Goal: Information Seeking & Learning: Learn about a topic

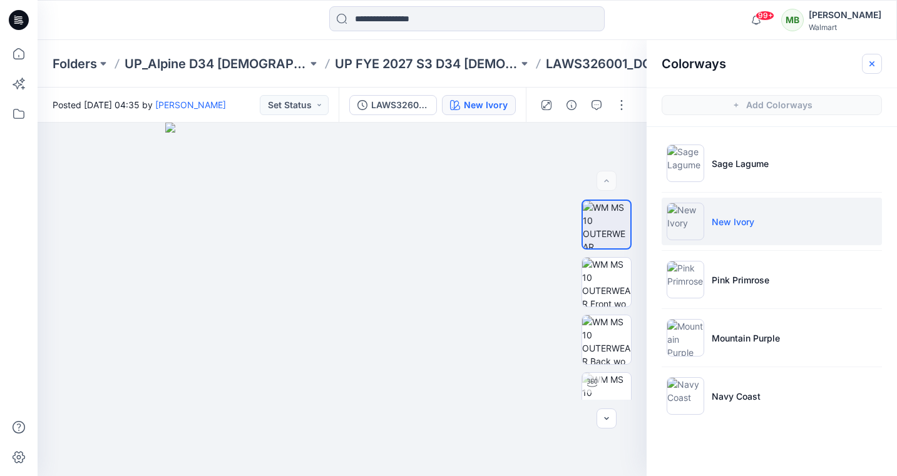
click at [870, 62] on icon "button" at bounding box center [872, 63] width 5 height 5
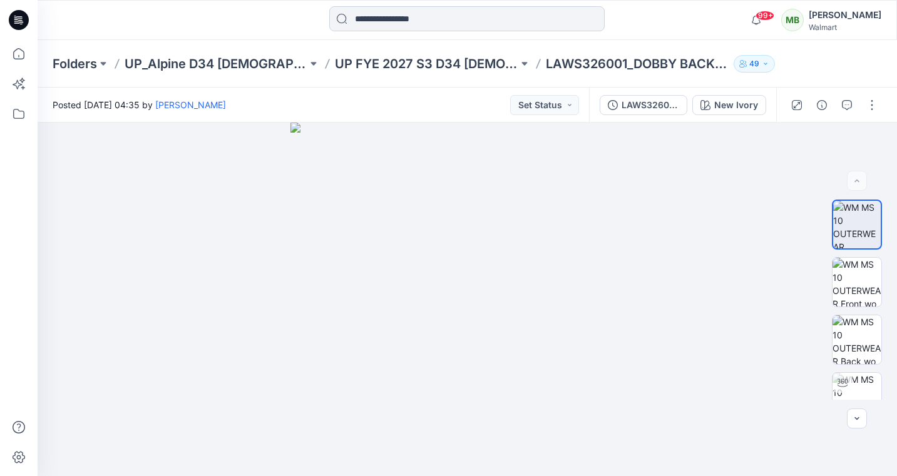
click at [461, 24] on input at bounding box center [466, 18] width 275 height 25
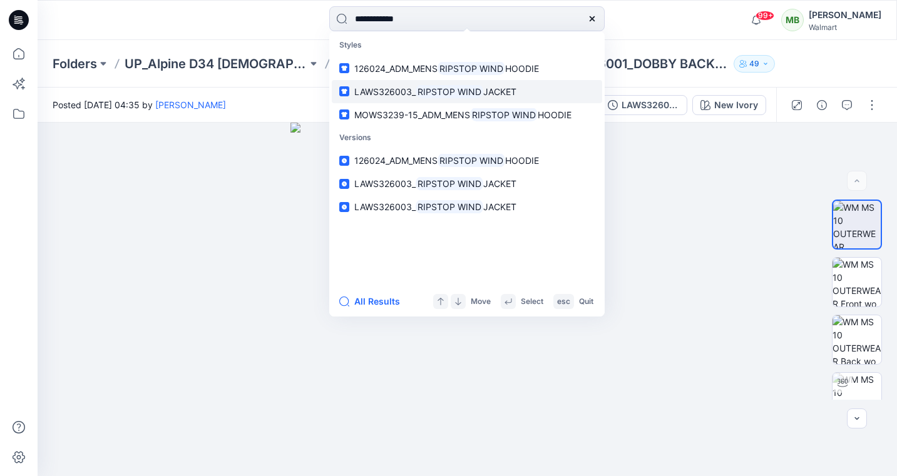
type input "**********"
click at [453, 90] on mark "RIPSTOP WIND" at bounding box center [450, 92] width 68 height 14
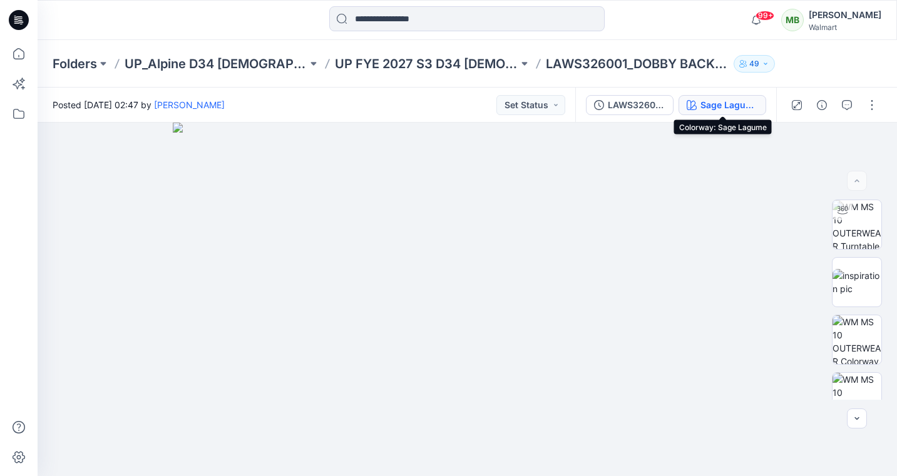
click at [758, 106] on button "Sage Lagume" at bounding box center [723, 105] width 88 height 20
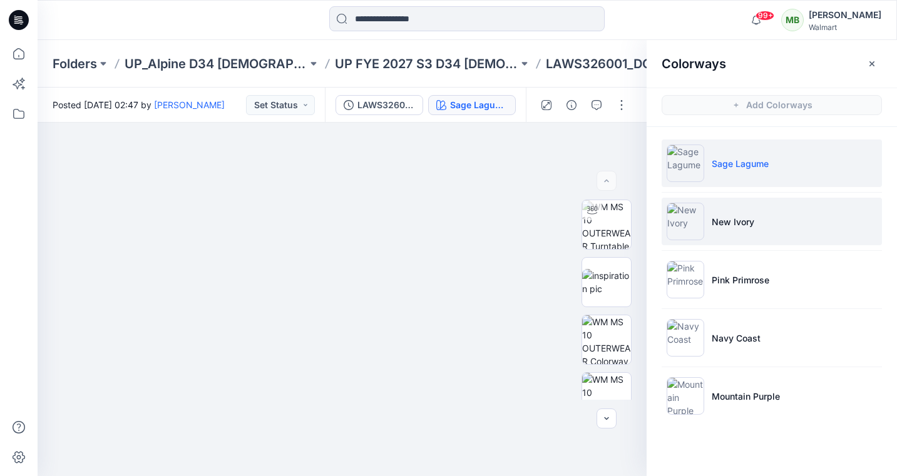
click at [670, 211] on img at bounding box center [686, 222] width 38 height 38
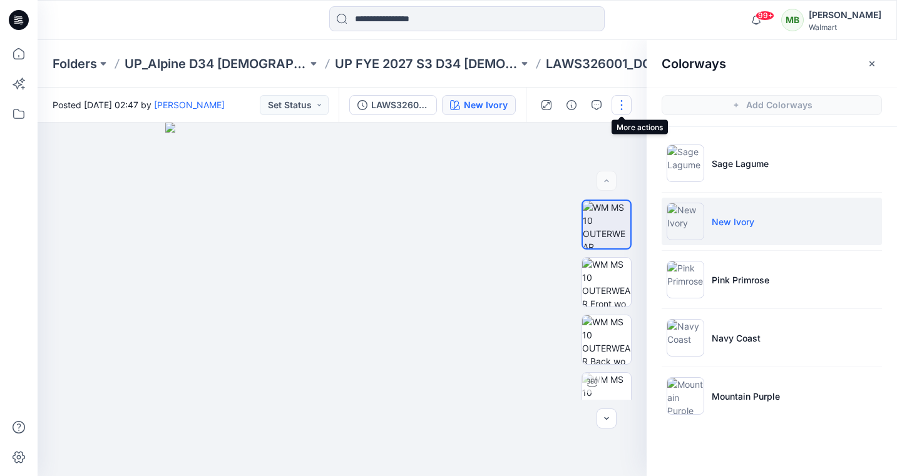
click at [622, 100] on button "button" at bounding box center [622, 105] width 20 height 20
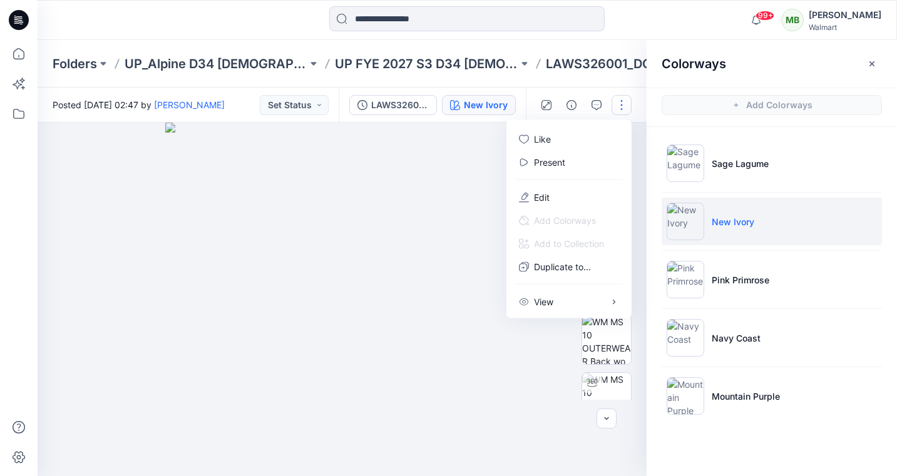
click at [624, 106] on button "button" at bounding box center [622, 105] width 20 height 20
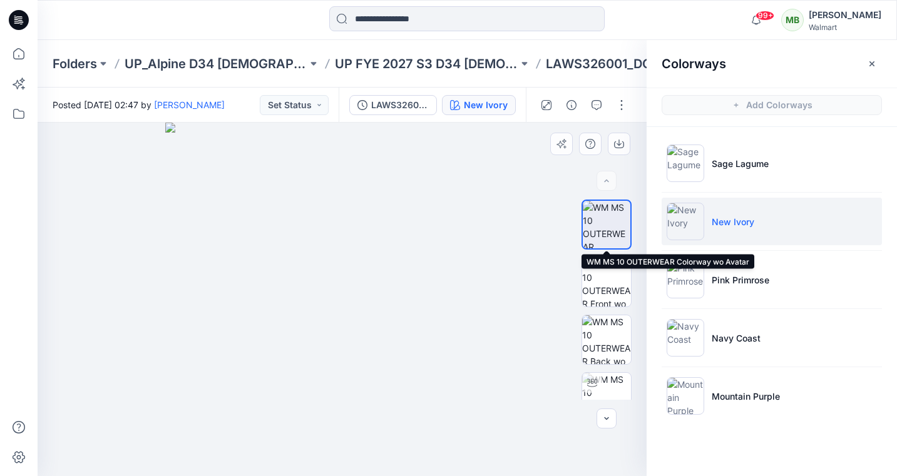
click at [600, 213] on img at bounding box center [607, 225] width 48 height 48
click at [357, 201] on img at bounding box center [342, 300] width 354 height 354
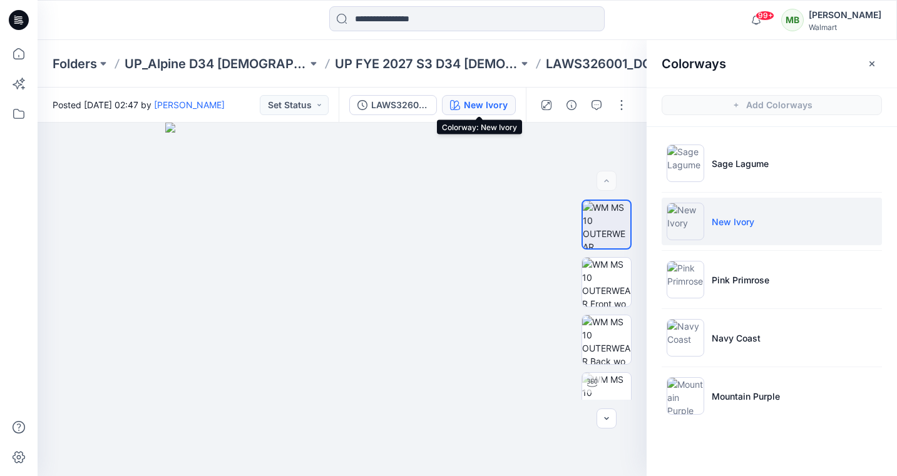
click at [483, 105] on div "New Ivory" at bounding box center [486, 105] width 44 height 14
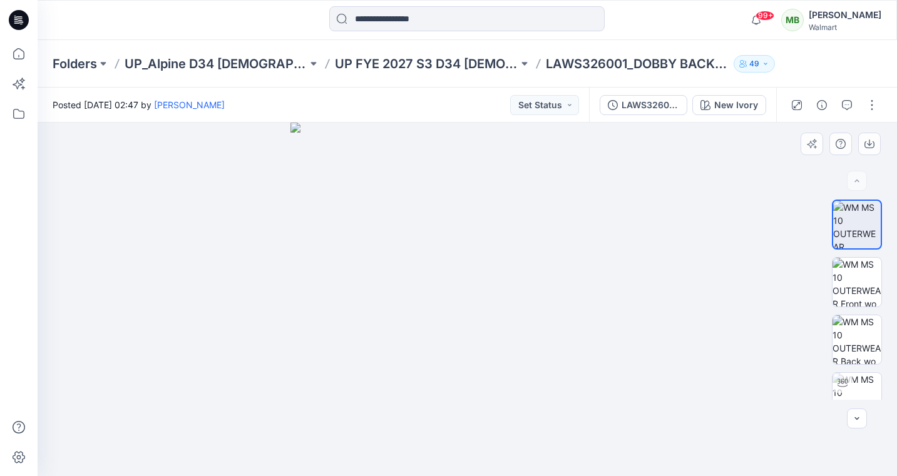
click at [469, 213] on img at bounding box center [467, 300] width 354 height 354
click at [870, 142] on icon "button" at bounding box center [870, 144] width 10 height 10
click at [518, 25] on input at bounding box center [466, 18] width 275 height 25
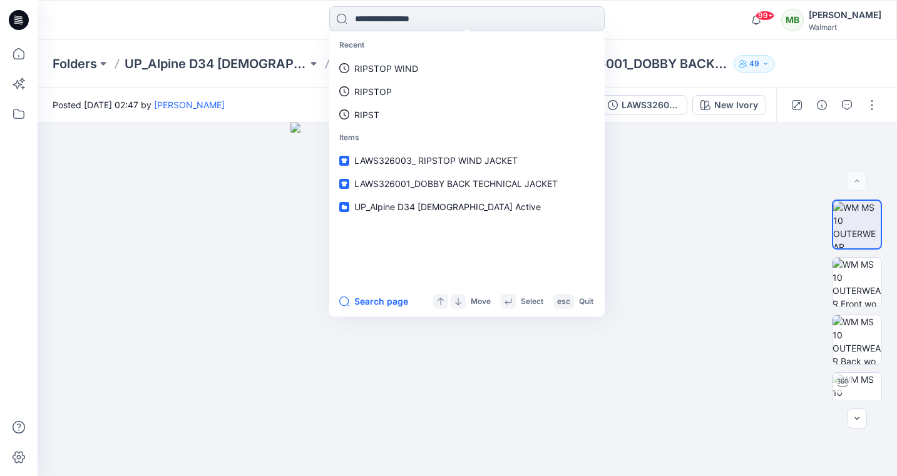
paste input "**********"
type input "**********"
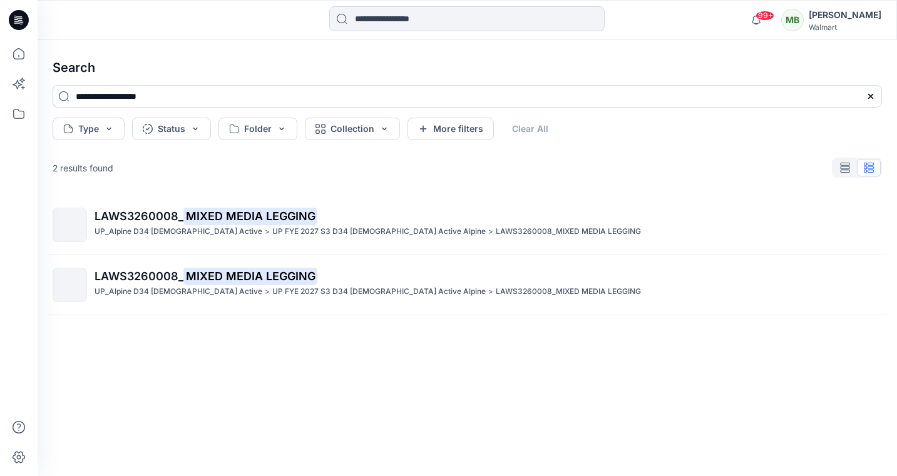
click at [164, 214] on span "LAWS3260008_" at bounding box center [139, 216] width 89 height 13
click at [164, 214] on div "**********" at bounding box center [468, 258] width 860 height 436
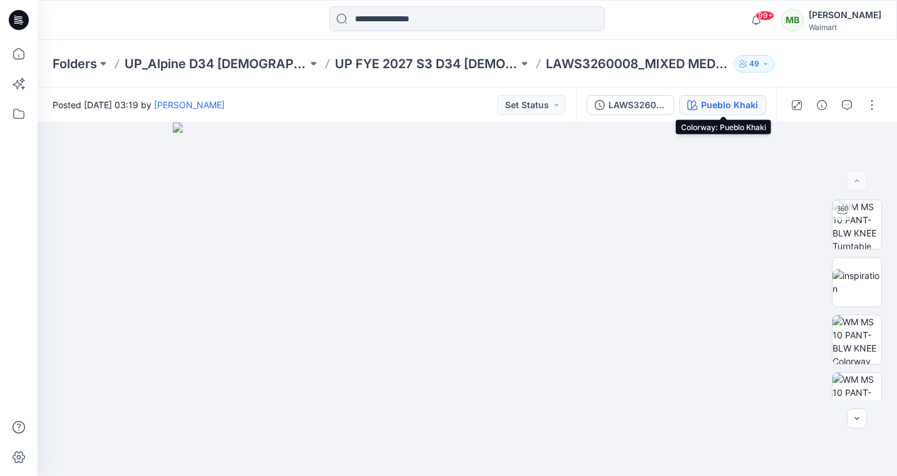
click at [702, 110] on button "Pueblo Khaki" at bounding box center [722, 105] width 87 height 20
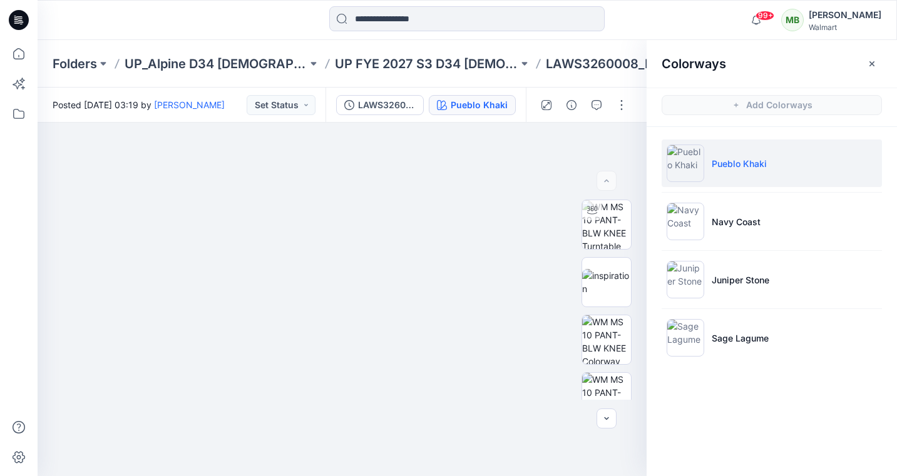
click at [692, 169] on img at bounding box center [686, 164] width 38 height 38
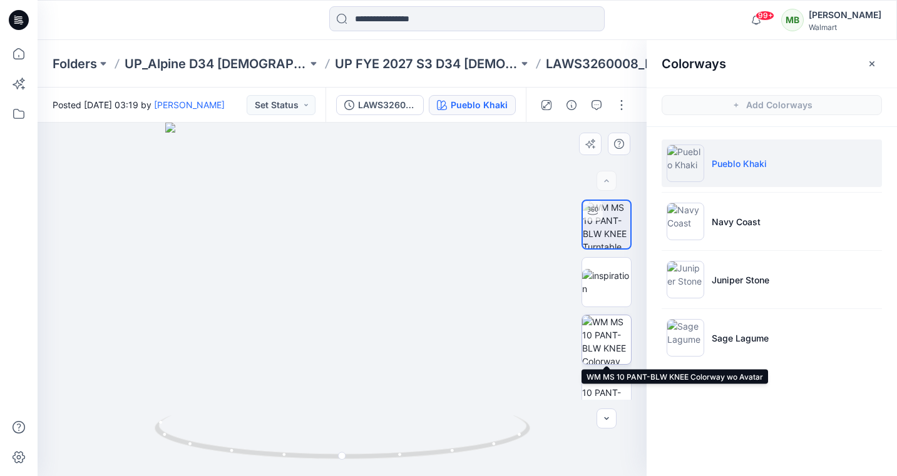
click at [607, 340] on img at bounding box center [606, 340] width 49 height 49
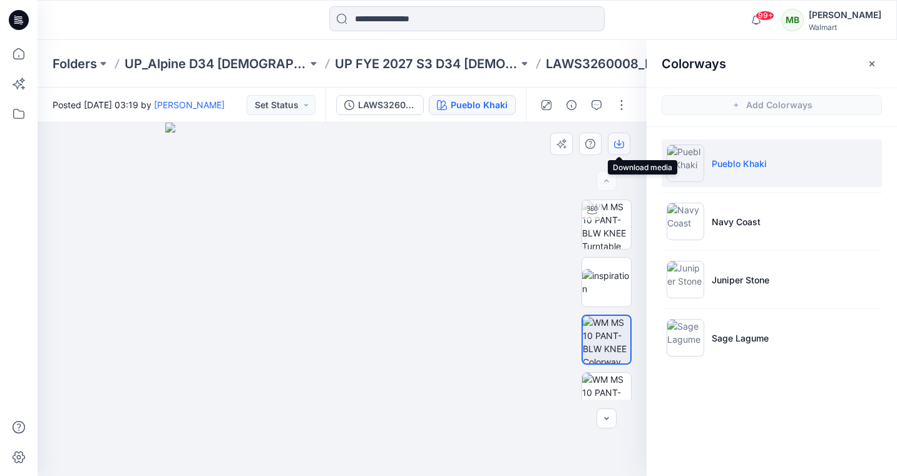
click at [624, 141] on button "button" at bounding box center [619, 144] width 23 height 23
click at [545, 105] on icon "button" at bounding box center [546, 105] width 10 height 10
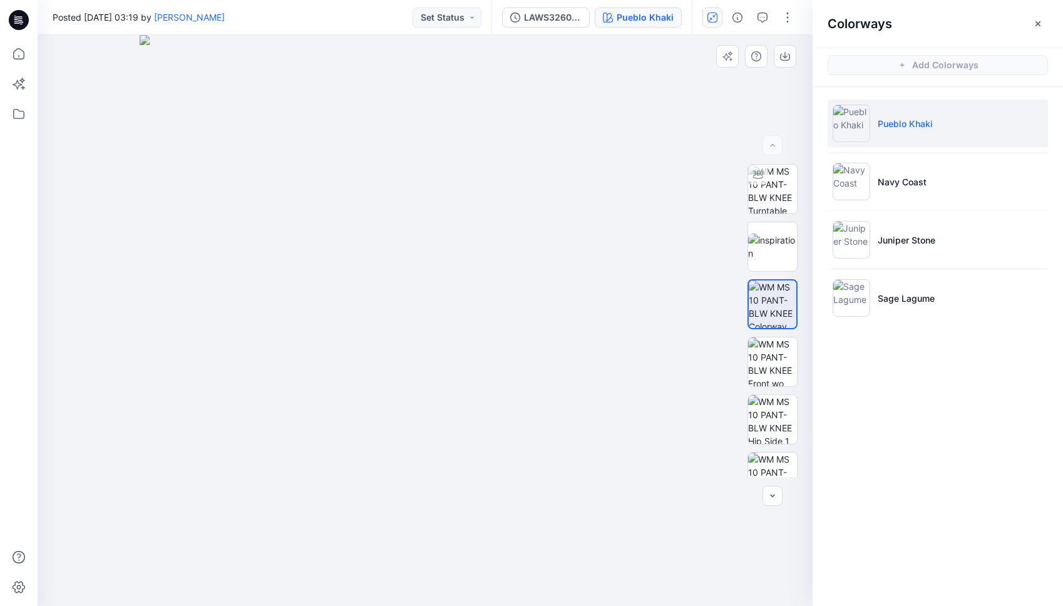
click at [444, 186] on img at bounding box center [425, 320] width 571 height 571
click at [449, 212] on img at bounding box center [425, 320] width 571 height 571
